Goal: Navigation & Orientation: Find specific page/section

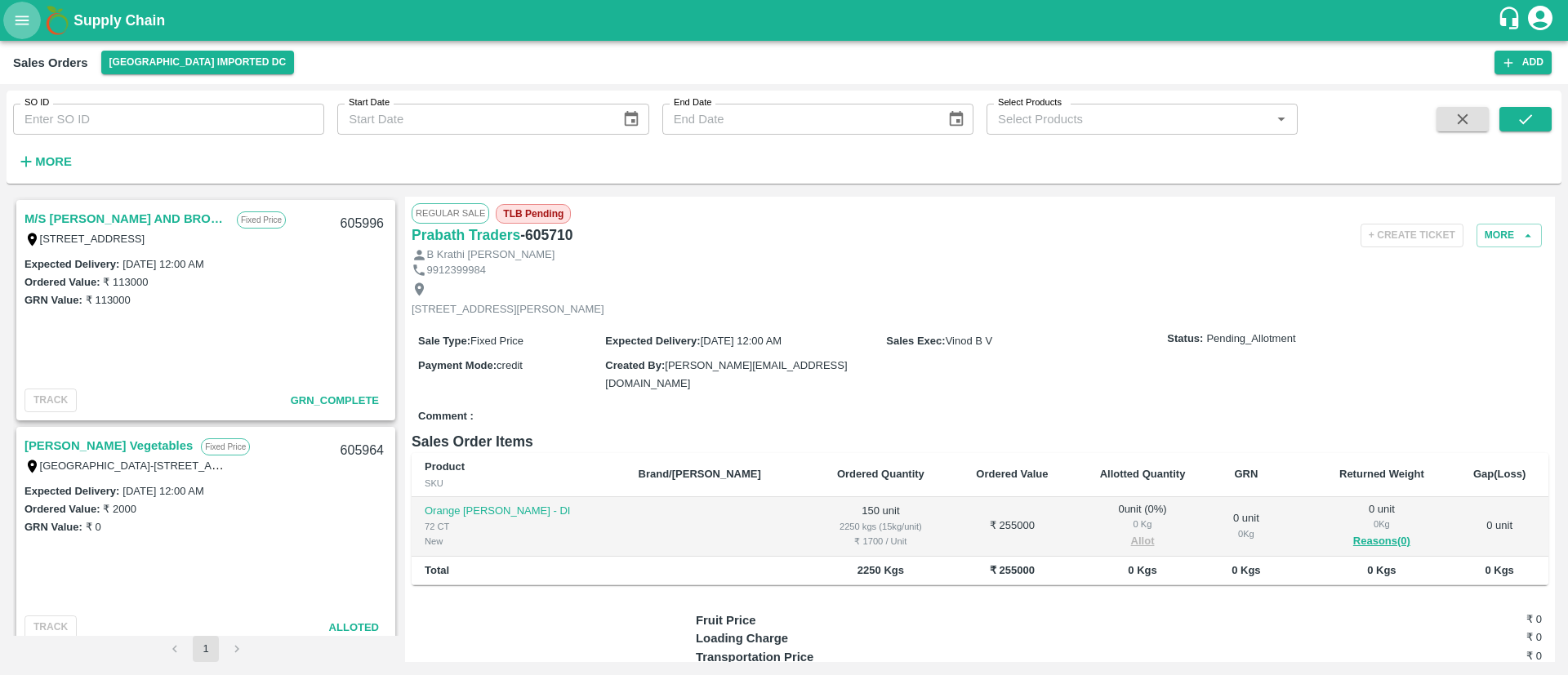
click at [26, 22] on icon "open drawer" at bounding box center [22, 20] width 18 height 18
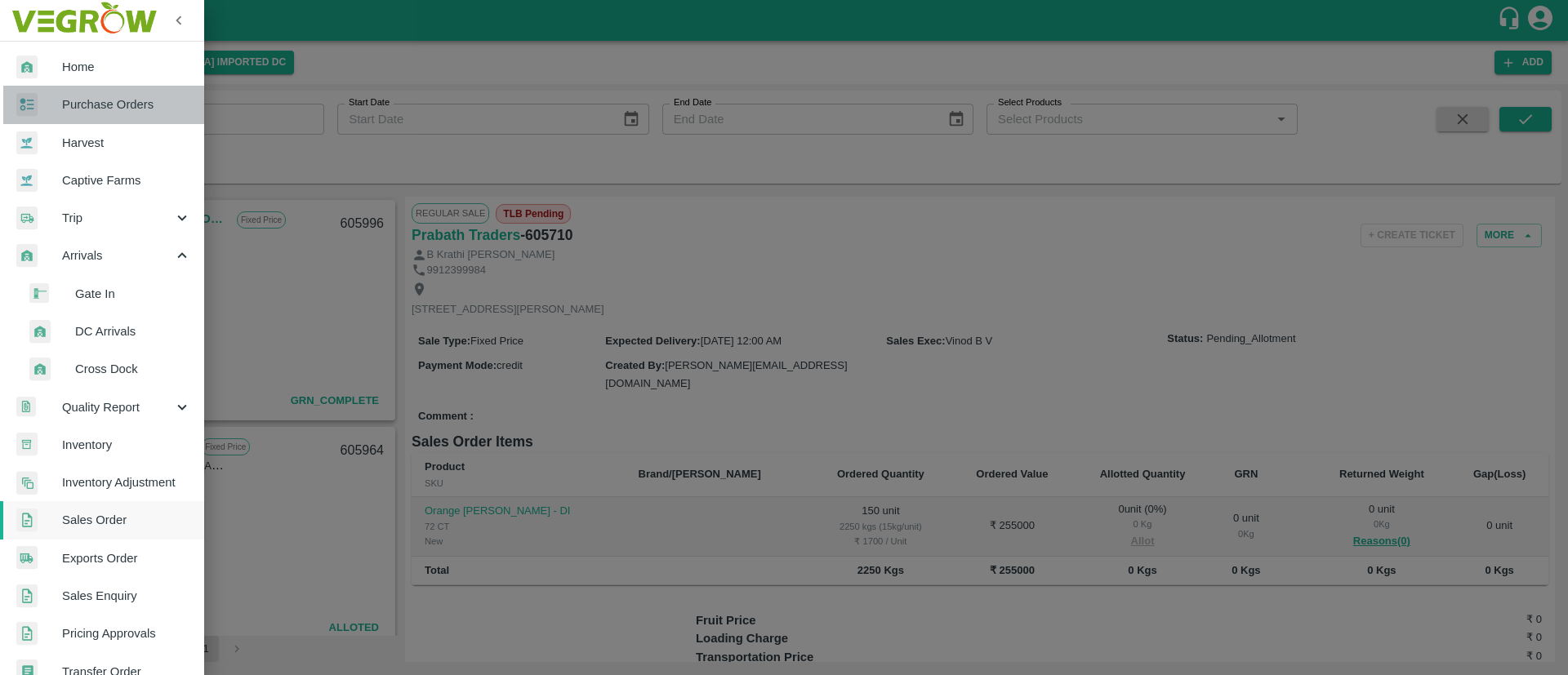
click at [134, 101] on span "Purchase Orders" at bounding box center [127, 104] width 129 height 18
